Goal: Book appointment/travel/reservation

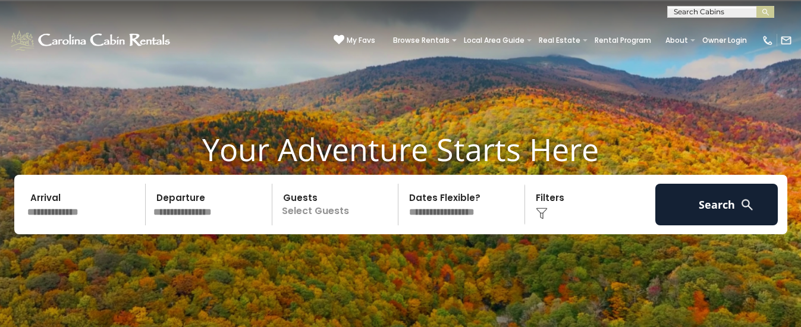
click at [678, 11] on input "text" at bounding box center [720, 14] width 104 height 12
type input "*******"
click at [710, 31] on li "4 Pines" at bounding box center [721, 28] width 106 height 11
click at [763, 15] on img "submit" at bounding box center [766, 12] width 9 height 9
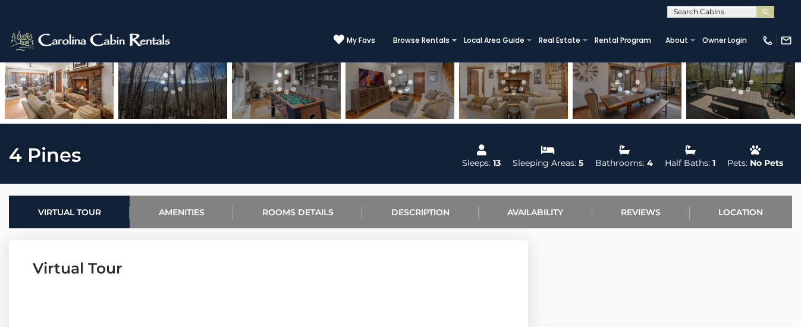
scroll to position [419, 0]
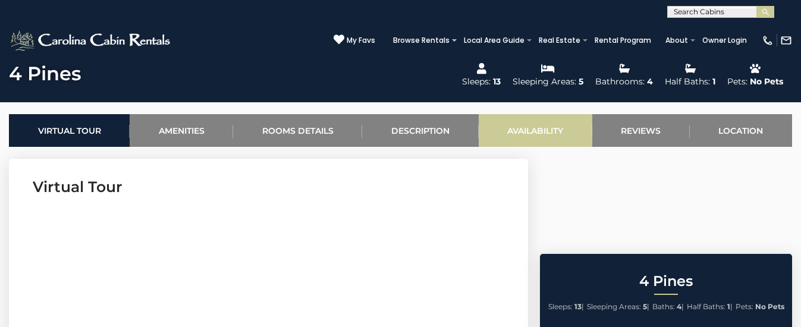
click at [588, 120] on link "Availability" at bounding box center [536, 130] width 114 height 33
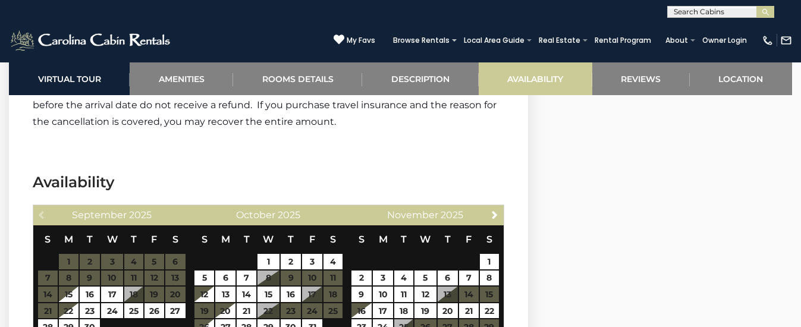
scroll to position [2821, 0]
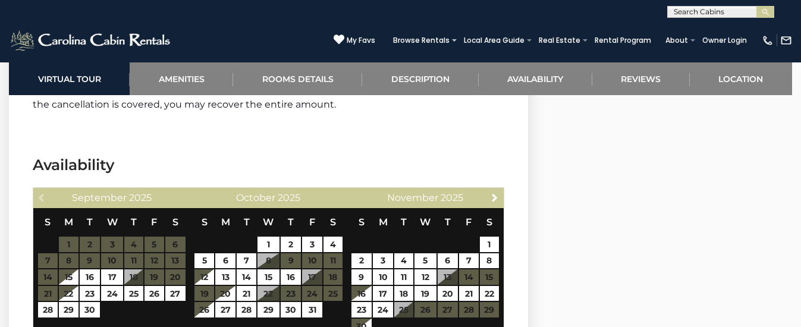
click at [499, 155] on h3 "Availability" at bounding box center [269, 165] width 472 height 21
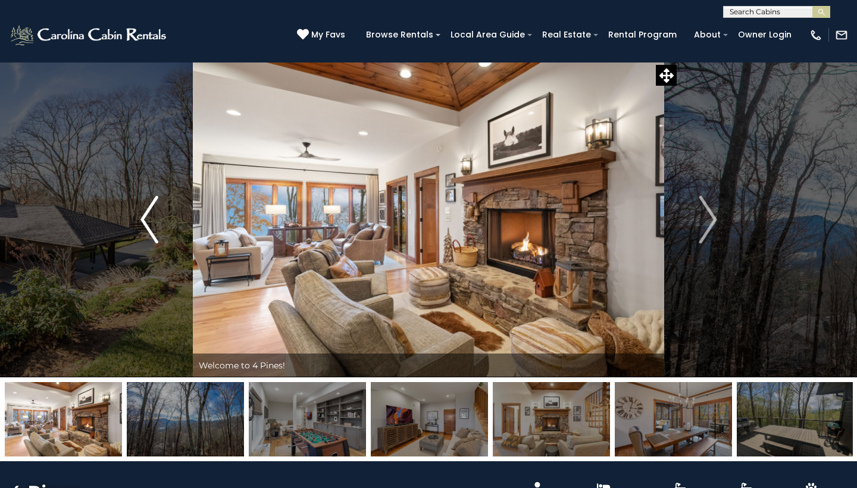
scroll to position [0, 0]
click at [132, 215] on button "Previous" at bounding box center [148, 219] width 87 height 315
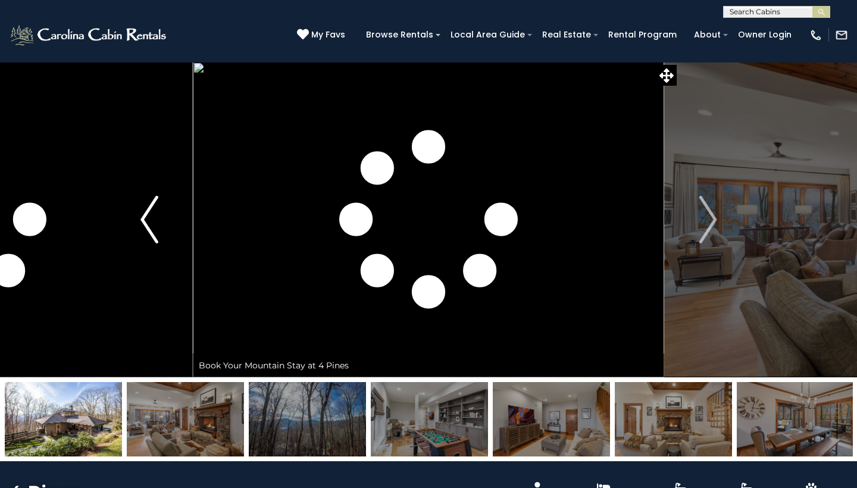
click at [137, 218] on button "Previous" at bounding box center [148, 219] width 87 height 315
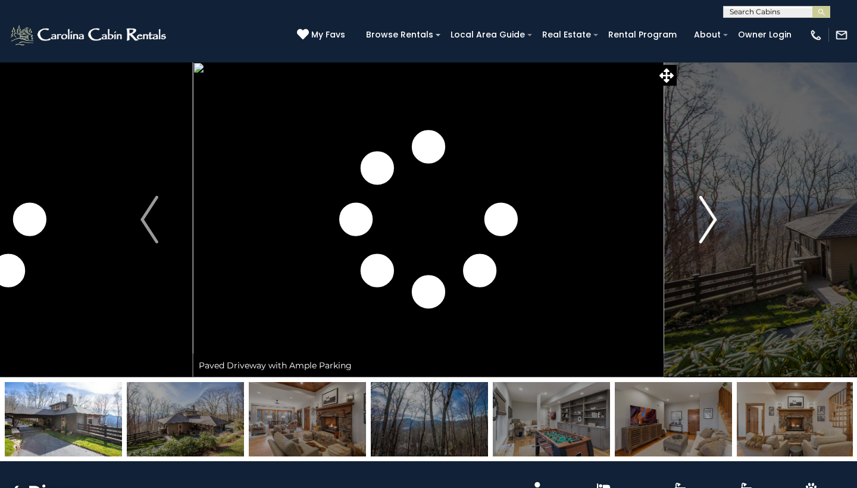
click at [710, 227] on img "Next" at bounding box center [707, 220] width 18 height 48
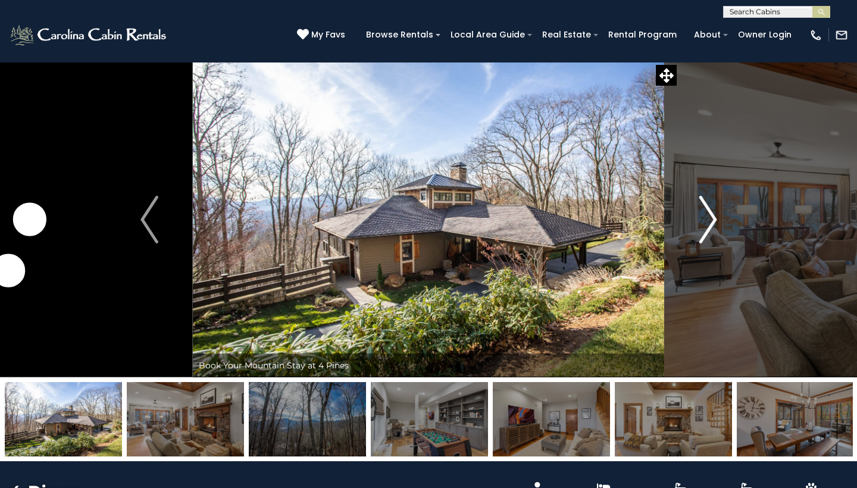
click at [710, 227] on img "Next" at bounding box center [707, 220] width 18 height 48
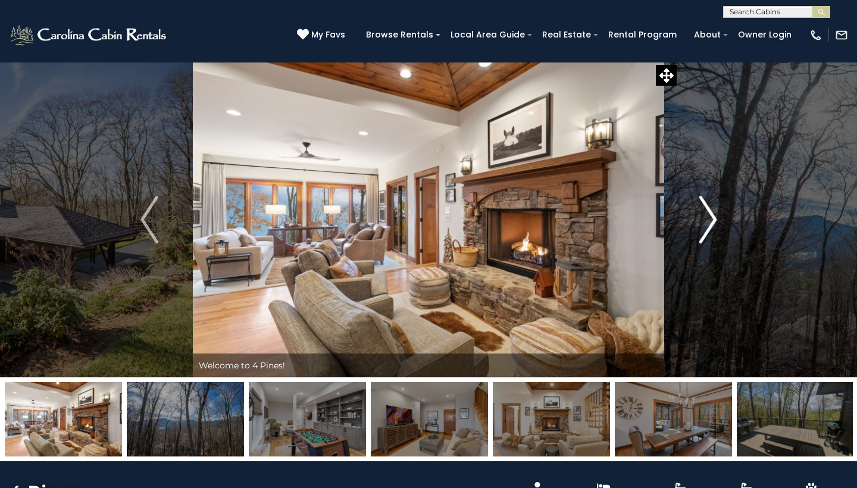
click at [710, 227] on img "Next" at bounding box center [707, 220] width 18 height 48
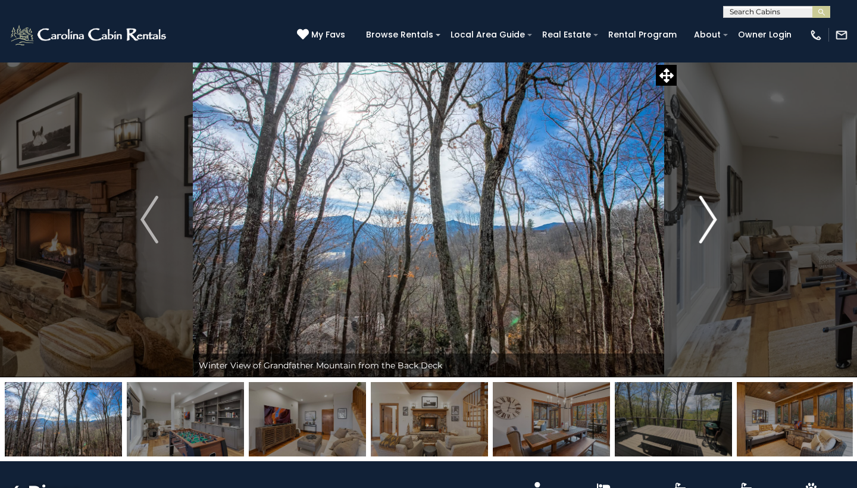
click at [710, 227] on img "Next" at bounding box center [707, 220] width 18 height 48
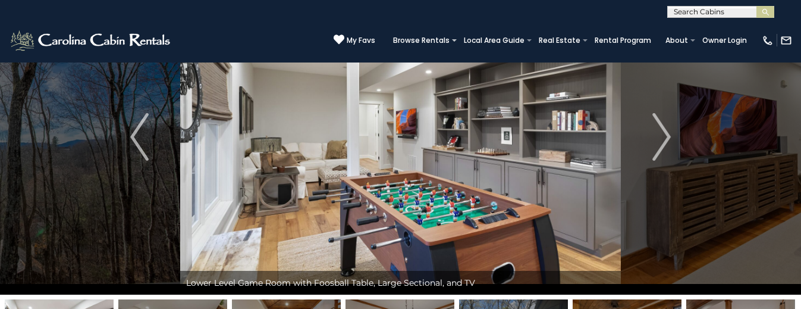
scroll to position [36, 0]
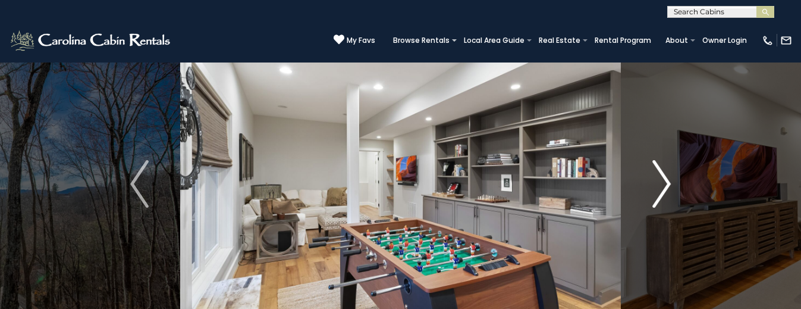
click at [656, 174] on img "Next" at bounding box center [662, 184] width 18 height 48
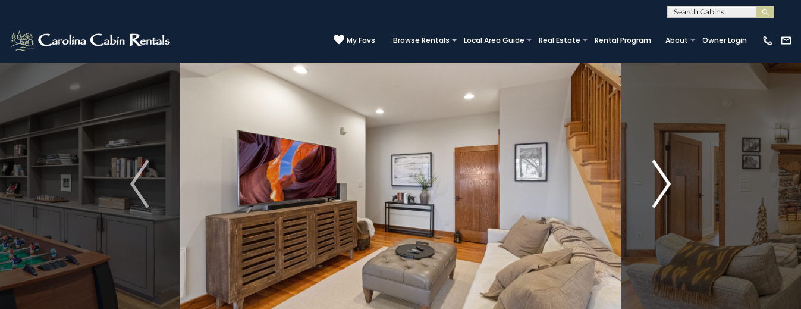
click at [656, 174] on img "Next" at bounding box center [662, 184] width 18 height 48
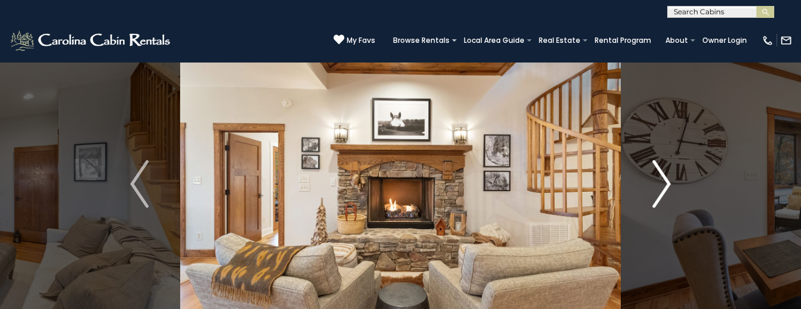
click at [656, 174] on img "Next" at bounding box center [662, 184] width 18 height 48
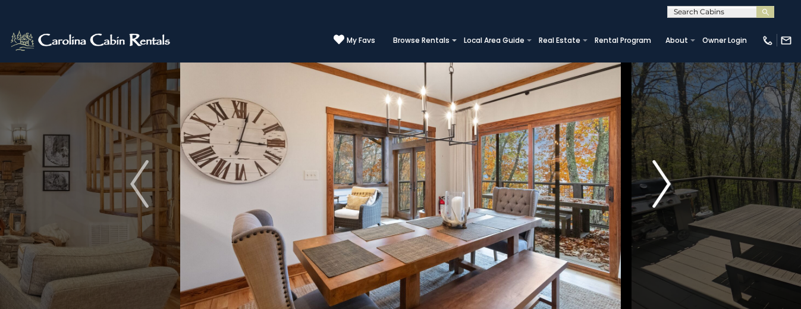
click at [656, 174] on img "Next" at bounding box center [662, 184] width 18 height 48
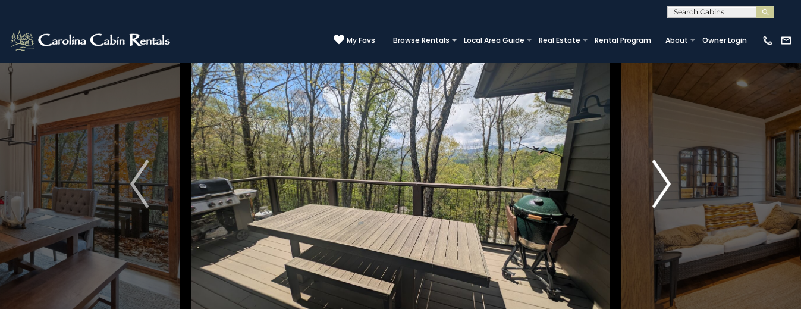
click at [656, 174] on img "Next" at bounding box center [662, 184] width 18 height 48
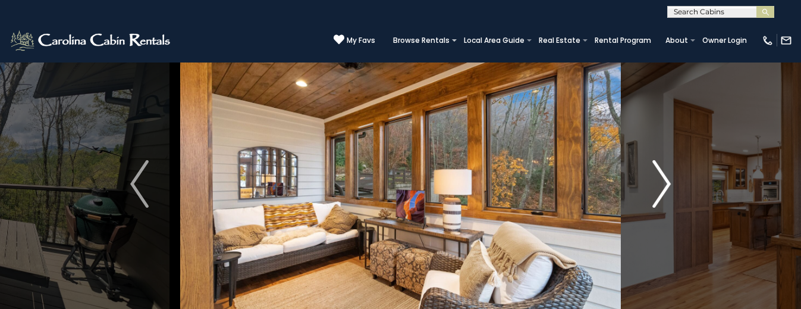
click at [656, 173] on img "Next" at bounding box center [662, 184] width 18 height 48
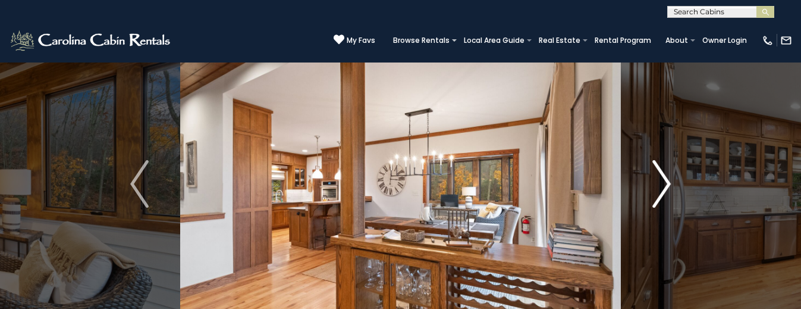
click at [656, 173] on img "Next" at bounding box center [662, 184] width 18 height 48
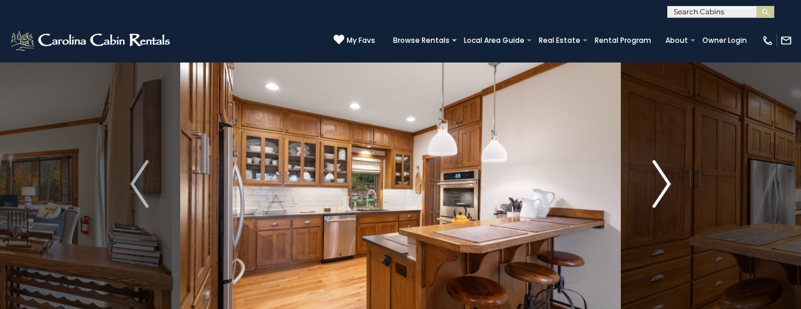
click at [656, 172] on img "Next" at bounding box center [662, 184] width 18 height 48
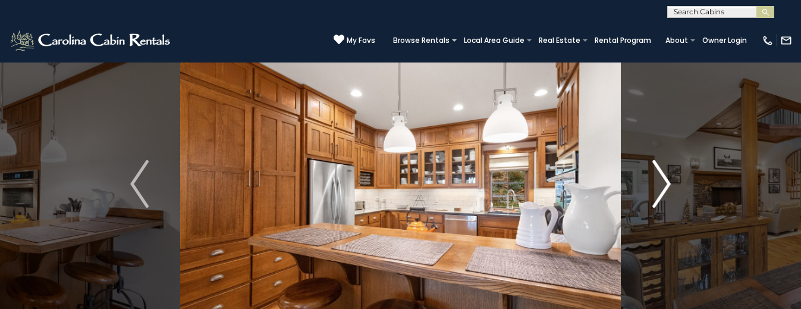
click at [656, 172] on img "Next" at bounding box center [662, 184] width 18 height 48
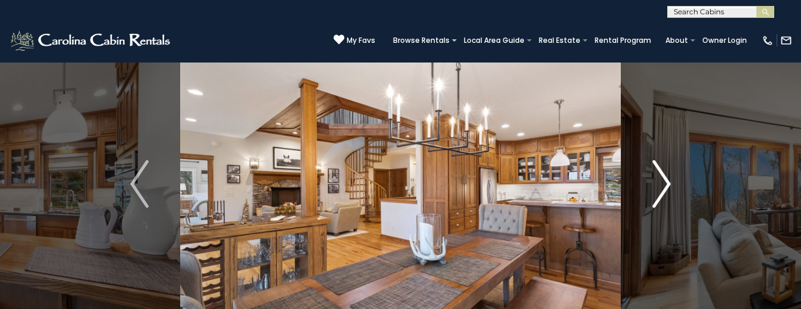
click at [656, 172] on img "Next" at bounding box center [662, 184] width 18 height 48
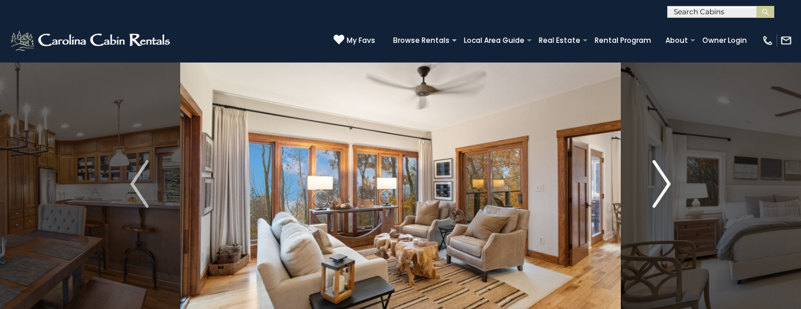
click at [656, 172] on img "Next" at bounding box center [662, 184] width 18 height 48
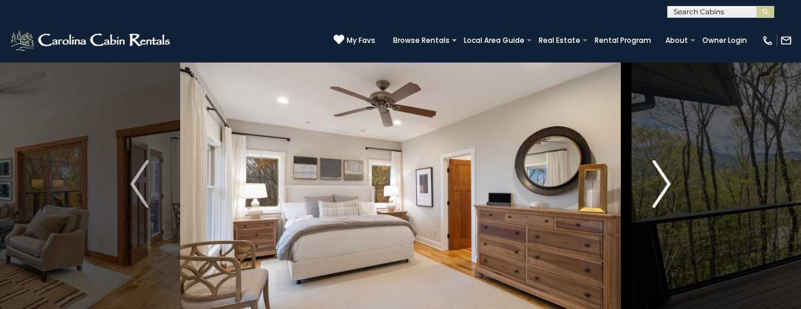
click at [656, 172] on img "Next" at bounding box center [662, 184] width 18 height 48
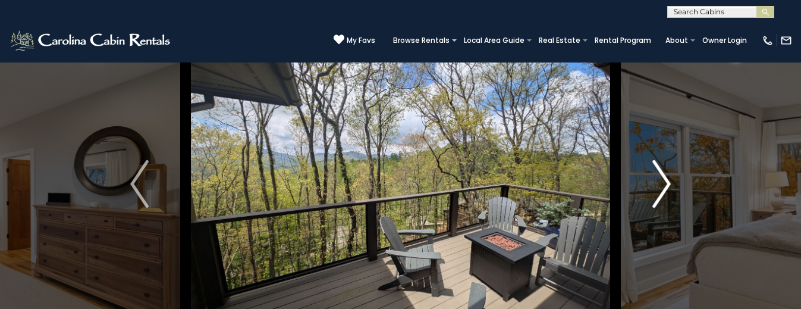
click at [656, 172] on img "Next" at bounding box center [662, 184] width 18 height 48
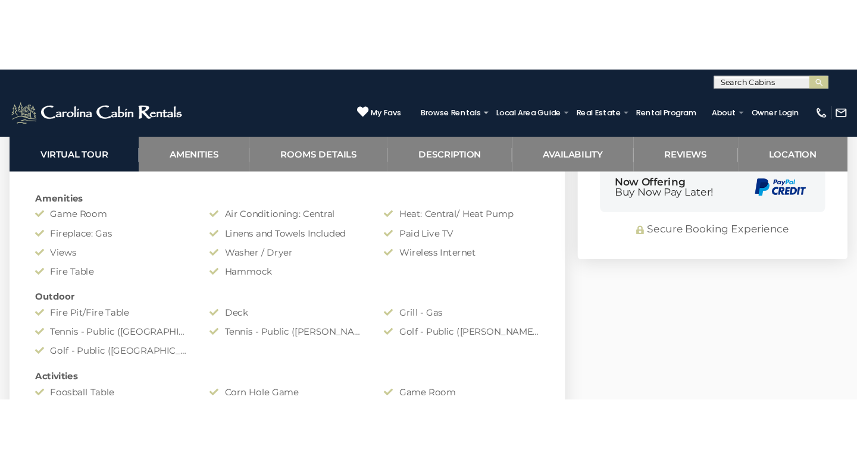
scroll to position [889, 0]
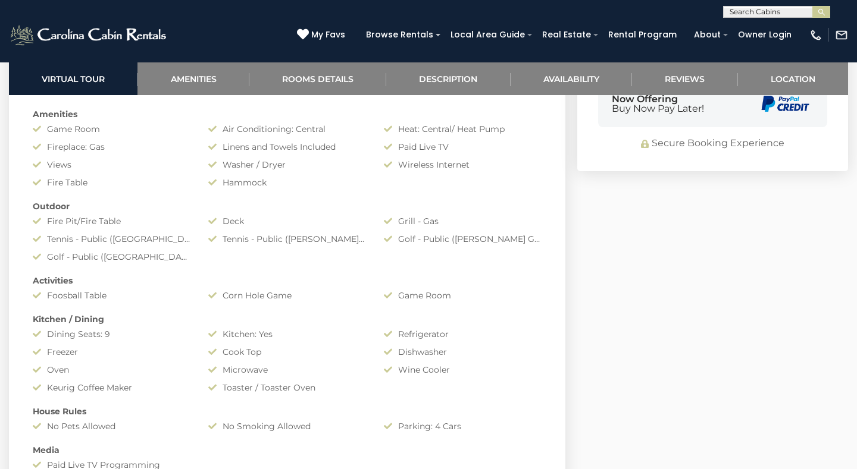
drag, startPoint x: 477, startPoint y: 292, endPoint x: 31, endPoint y: 277, distance: 445.9
click at [31, 277] on div "Amenities Game Room Air Conditioning: Central Heat: Central/ Heat Pump Fireplac…" at bounding box center [287, 328] width 527 height 452
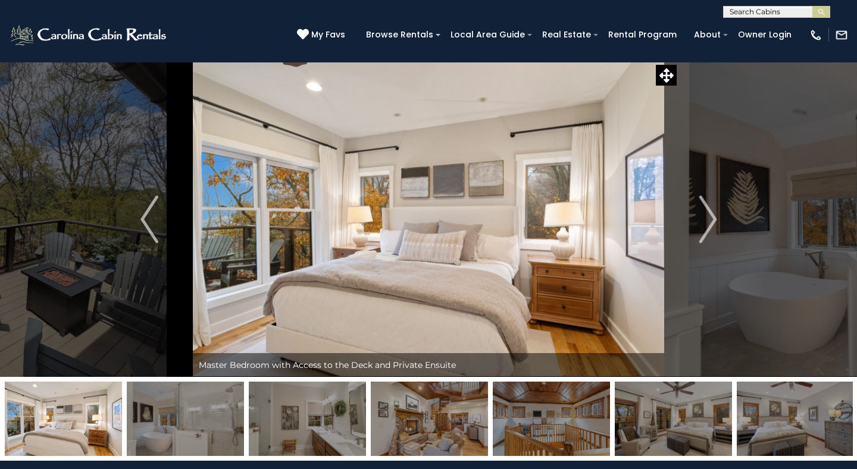
scroll to position [0, 0]
click at [695, 218] on button "Next" at bounding box center [707, 219] width 87 height 315
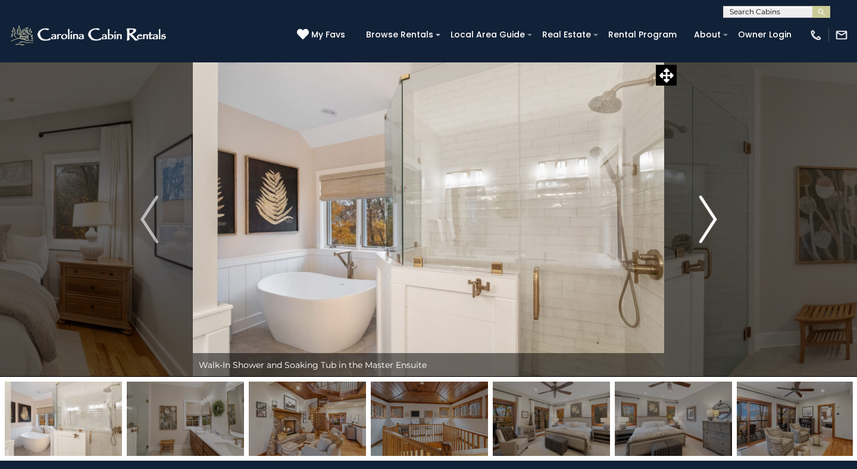
click at [695, 218] on button "Next" at bounding box center [707, 219] width 87 height 315
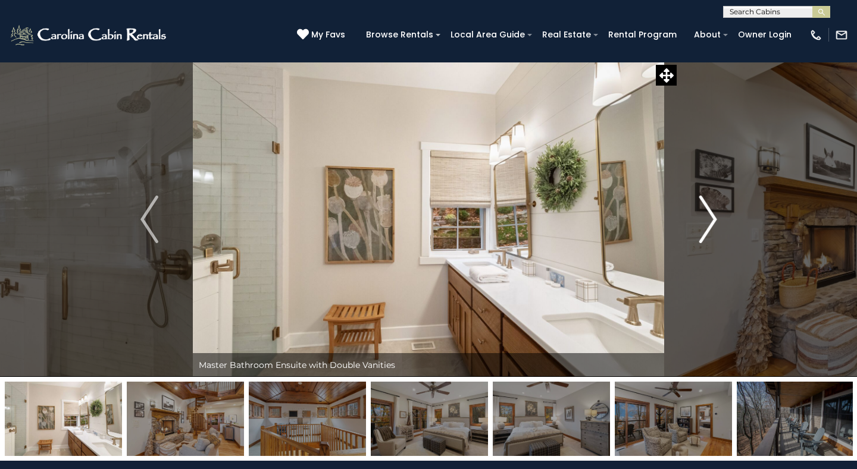
click at [695, 218] on button "Next" at bounding box center [707, 219] width 87 height 315
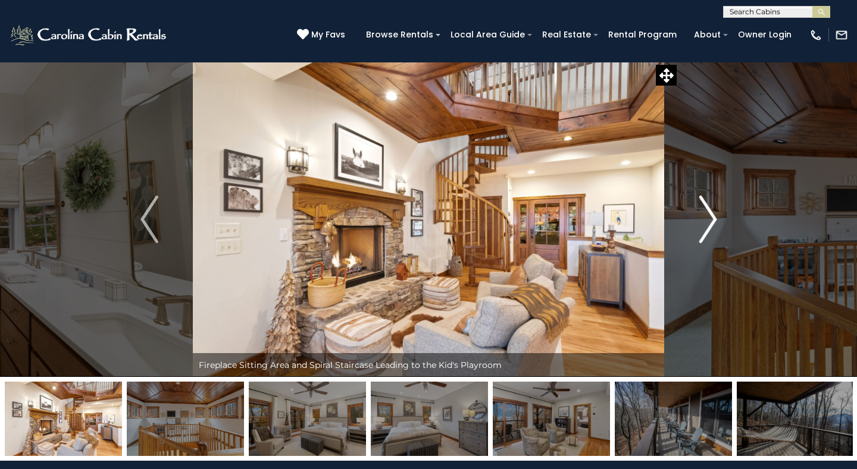
click at [695, 218] on button "Next" at bounding box center [707, 219] width 87 height 315
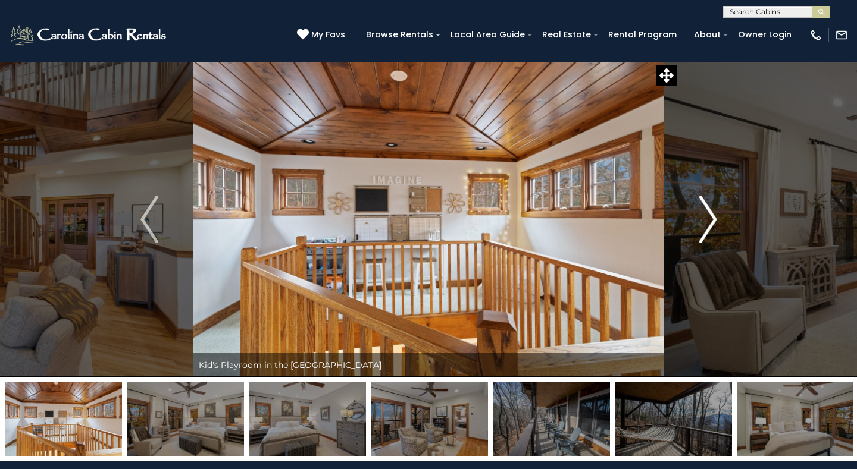
click at [695, 218] on button "Next" at bounding box center [707, 219] width 87 height 315
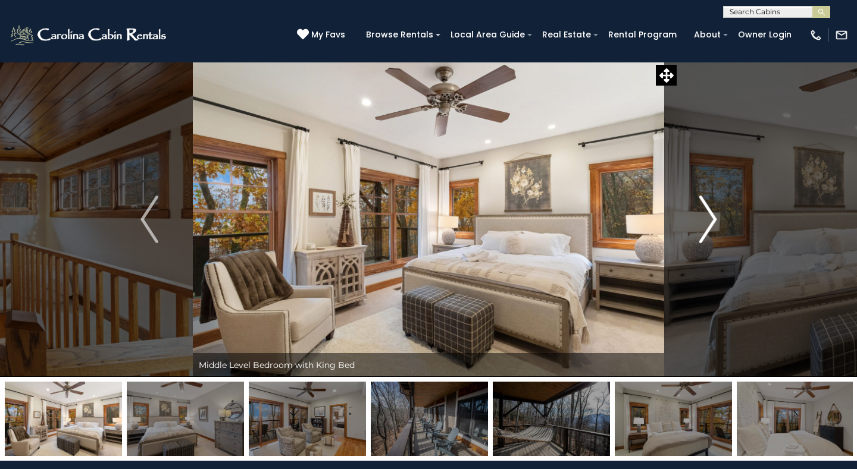
click at [694, 215] on button "Next" at bounding box center [707, 219] width 87 height 315
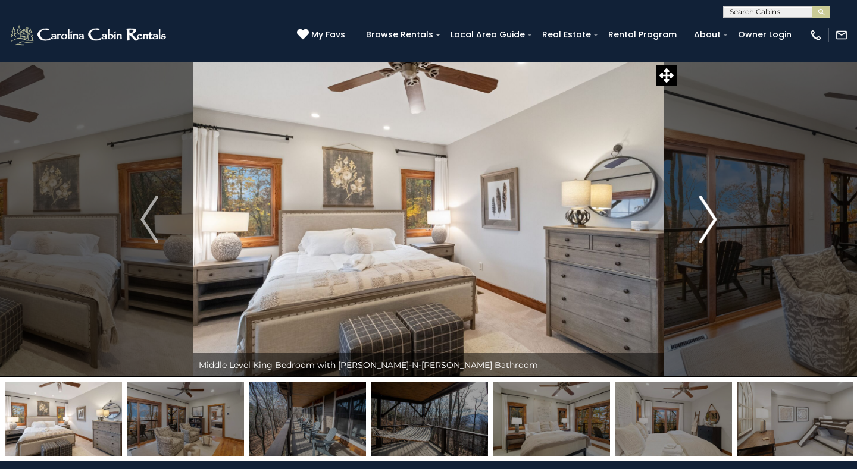
click at [694, 214] on button "Next" at bounding box center [707, 219] width 87 height 315
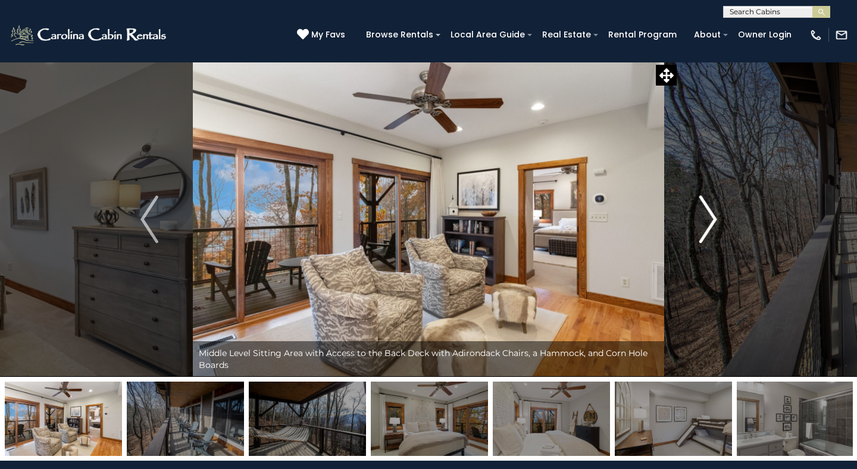
click at [694, 214] on button "Next" at bounding box center [707, 219] width 87 height 315
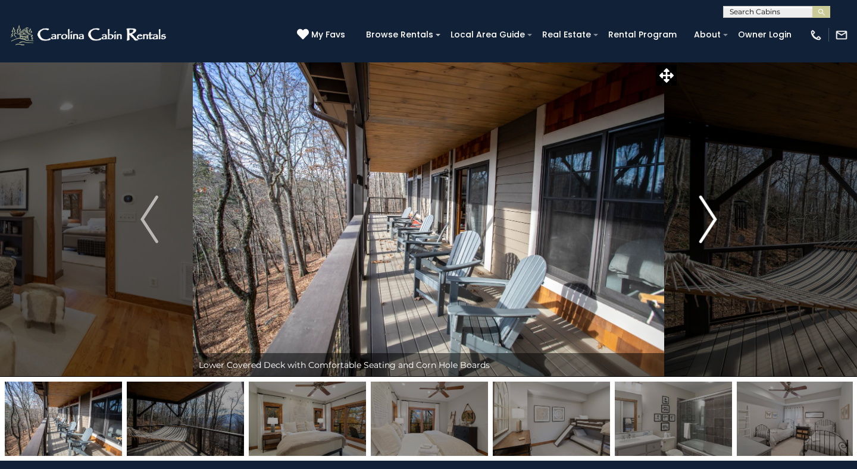
click at [694, 214] on button "Next" at bounding box center [707, 219] width 87 height 315
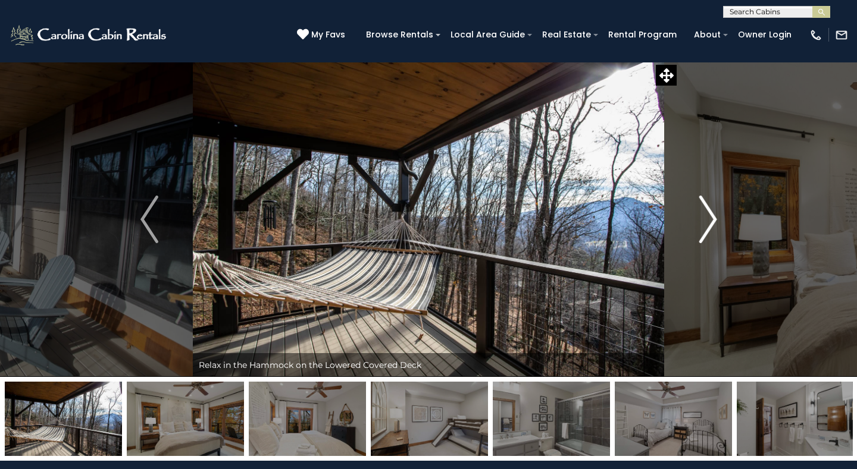
click at [694, 214] on button "Next" at bounding box center [707, 219] width 87 height 315
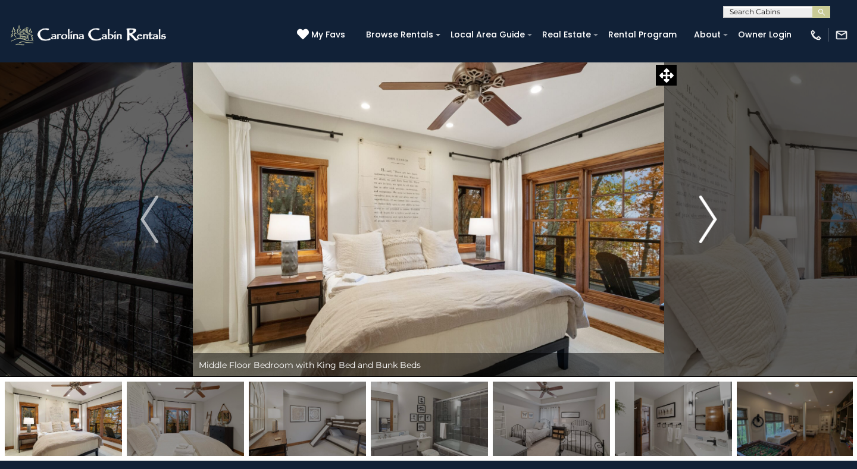
click at [694, 214] on button "Next" at bounding box center [707, 219] width 87 height 315
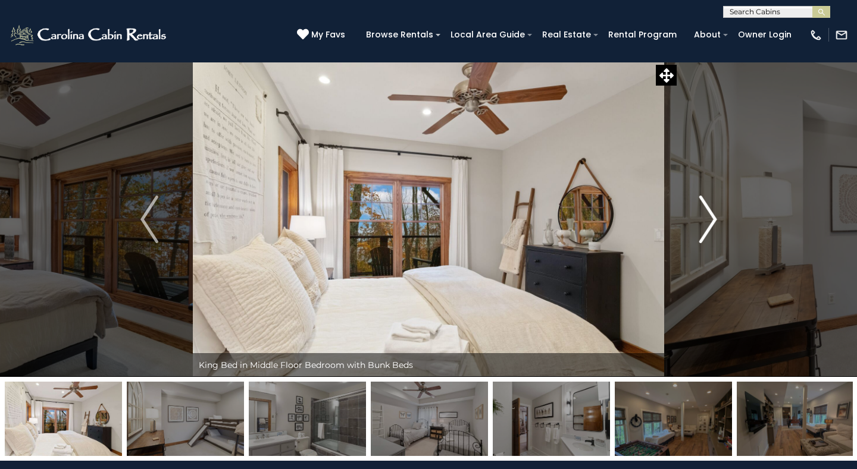
click at [694, 214] on button "Next" at bounding box center [707, 219] width 87 height 315
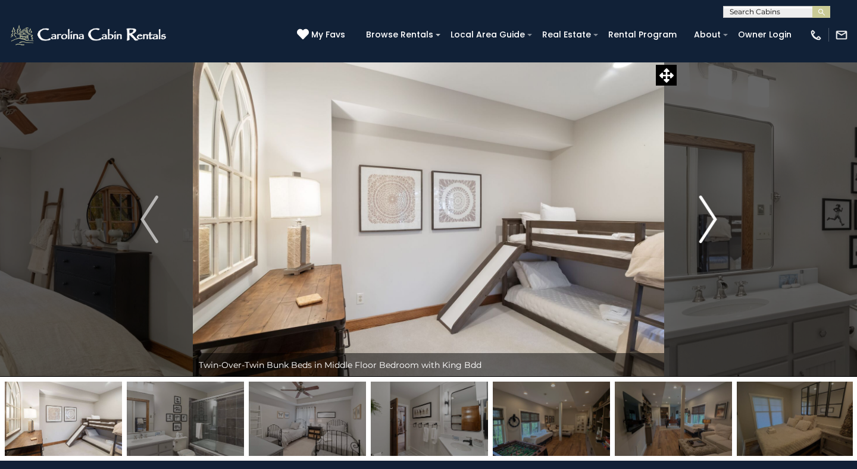
click at [694, 214] on button "Next" at bounding box center [707, 219] width 87 height 315
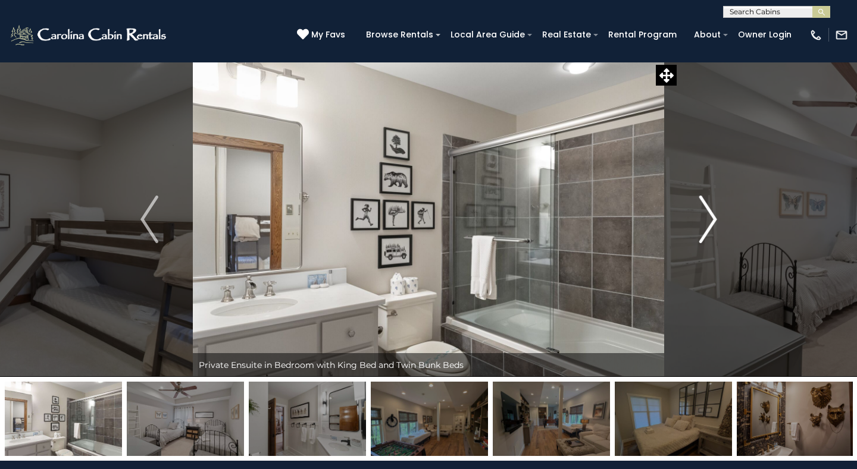
click at [694, 214] on button "Next" at bounding box center [707, 219] width 87 height 315
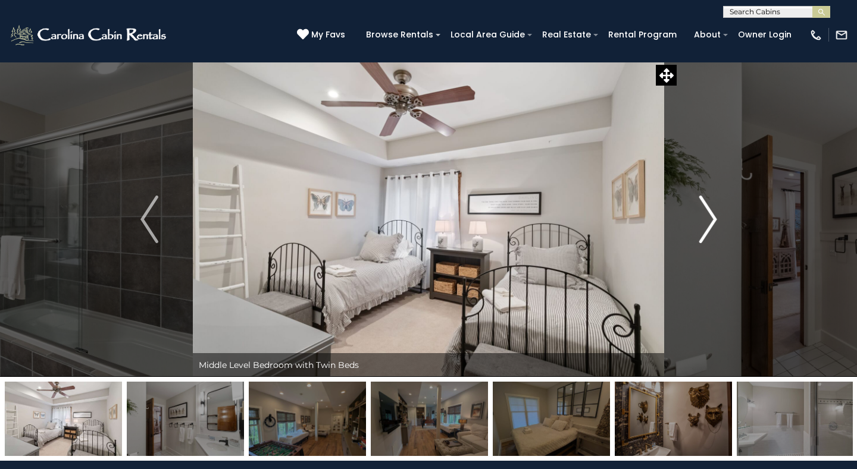
click at [694, 214] on button "Next" at bounding box center [707, 219] width 87 height 315
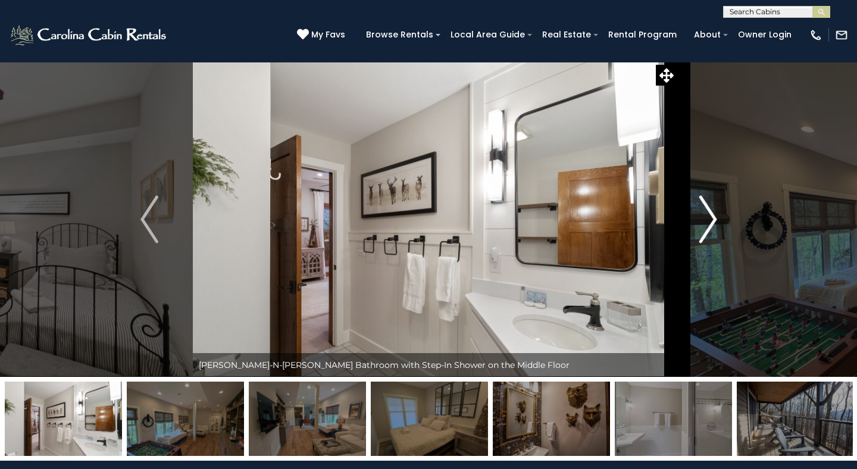
click at [694, 214] on button "Next" at bounding box center [707, 219] width 87 height 315
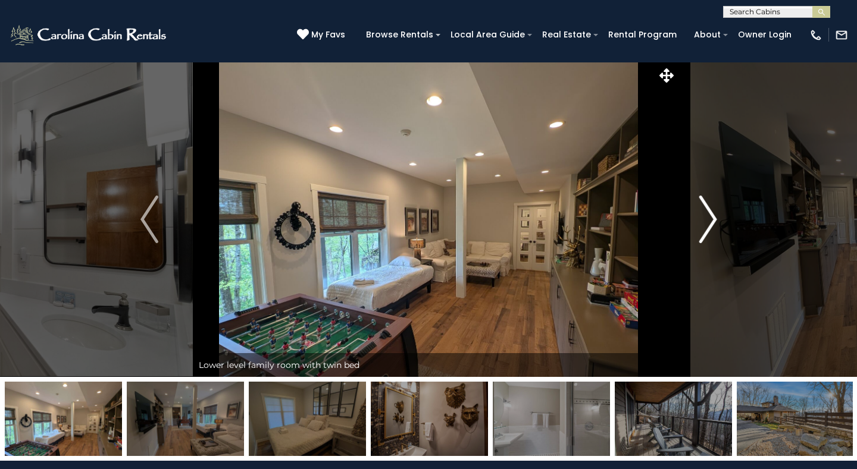
click at [694, 214] on button "Next" at bounding box center [707, 219] width 87 height 315
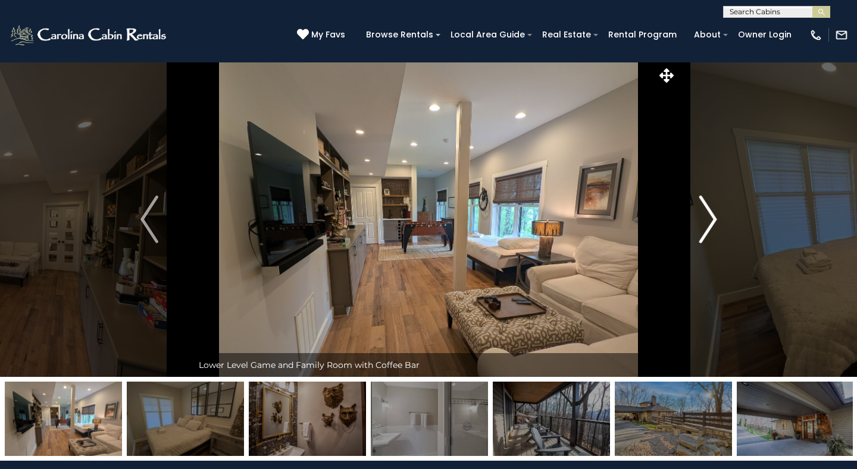
click at [694, 214] on button "Next" at bounding box center [707, 219] width 87 height 315
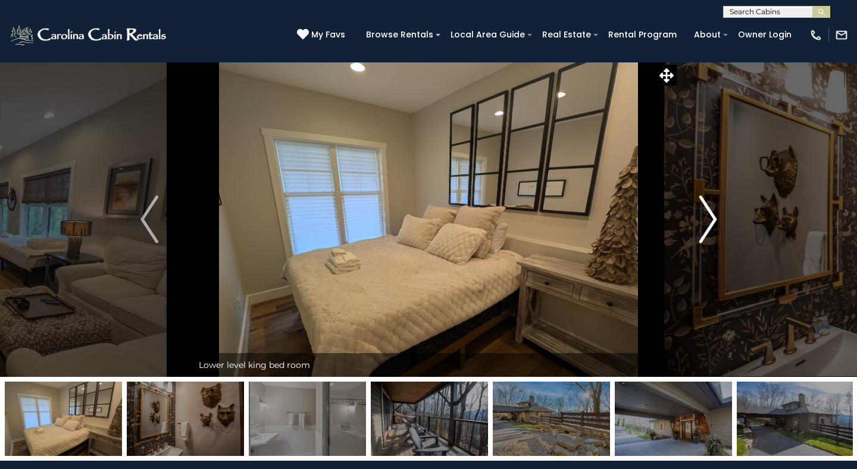
click at [694, 214] on button "Next" at bounding box center [707, 219] width 87 height 315
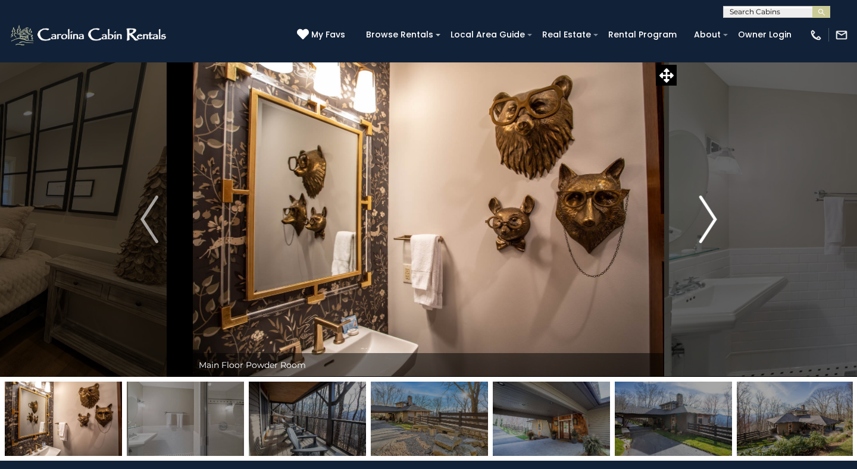
click at [694, 213] on button "Next" at bounding box center [707, 219] width 87 height 315
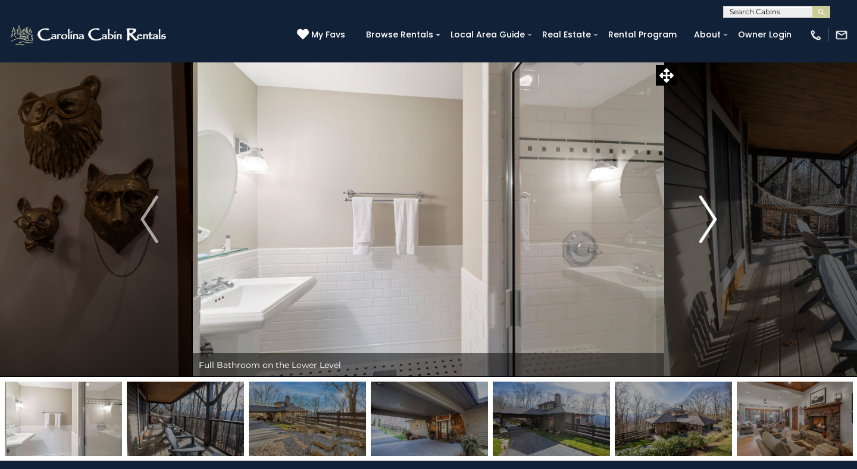
click at [694, 213] on button "Next" at bounding box center [707, 219] width 87 height 315
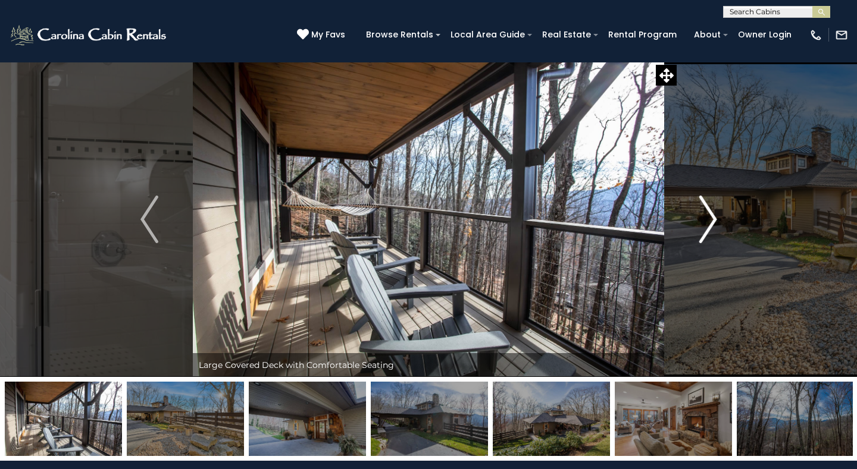
click at [694, 213] on button "Next" at bounding box center [707, 219] width 87 height 315
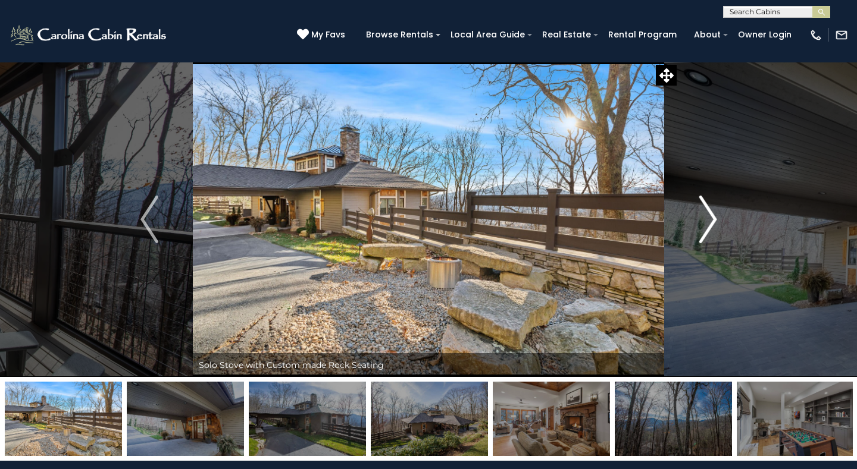
click at [694, 213] on button "Next" at bounding box center [707, 219] width 87 height 315
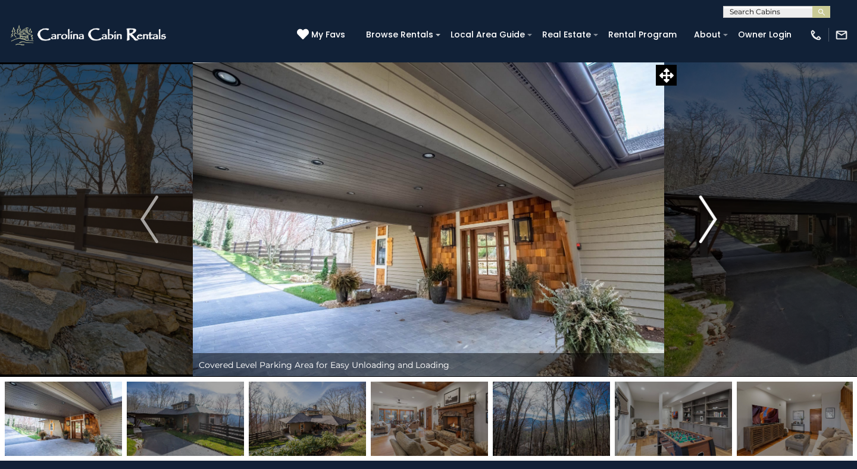
click at [694, 212] on button "Next" at bounding box center [707, 219] width 87 height 315
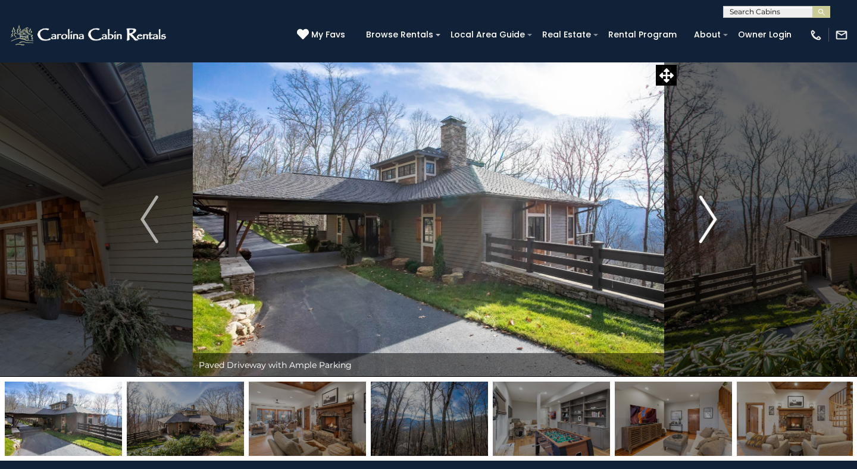
click at [694, 213] on button "Next" at bounding box center [707, 219] width 87 height 315
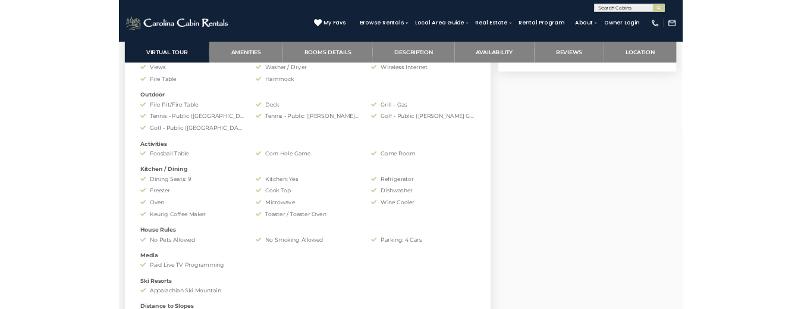
scroll to position [1079, 0]
